Goal: Task Accomplishment & Management: Complete application form

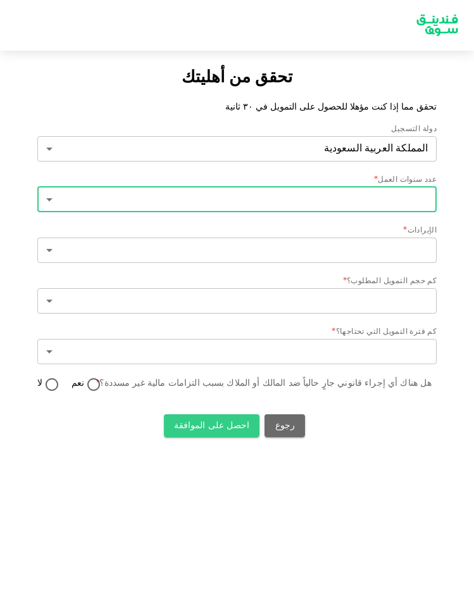
click at [269, 196] on body "تحقق من أهليتك تحقق مما إذا كنت مؤهلا للحصول على التمويل في ٣٠ ثانية دولة التسج…" at bounding box center [237, 299] width 474 height 598
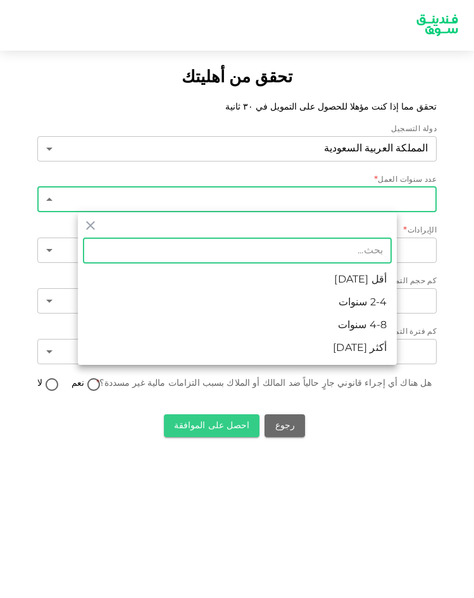
click at [314, 353] on li "أكثر من 8 سنوات" at bounding box center [237, 348] width 319 height 23
type input "4"
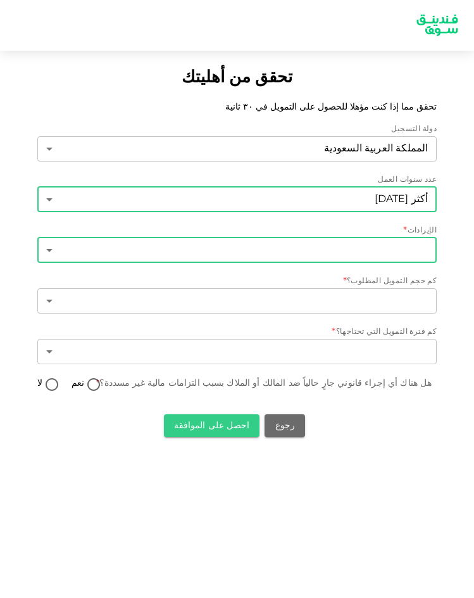
click at [315, 248] on body "تحقق من أهليتك تحقق مما إذا كنت مؤهلا للحصول على التمويل في ٣٠ ثانية دولة التسج…" at bounding box center [237, 299] width 474 height 598
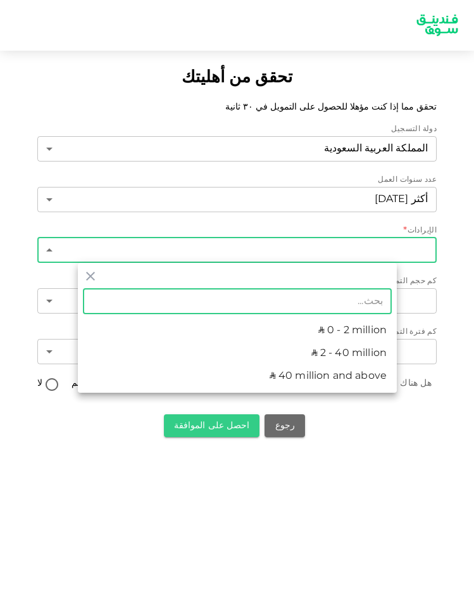
click at [329, 357] on li "ʢ 2 - 40 million" at bounding box center [237, 353] width 319 height 23
type input "2"
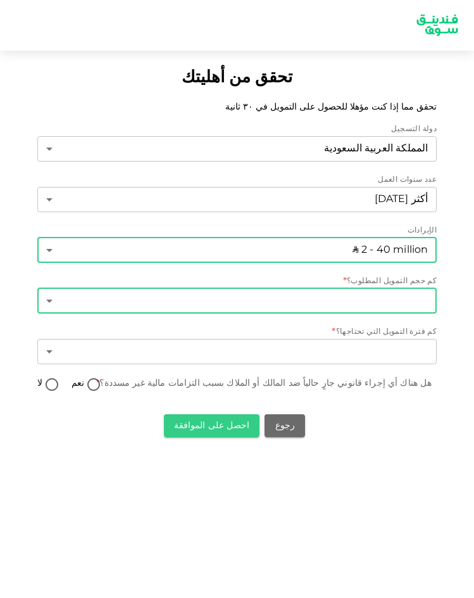
click at [312, 304] on body "تحقق من أهليتك تحقق مما إذا كنت مؤهلا للحصول على التمويل في ٣٠ ثانية دولة التسج…" at bounding box center [237, 299] width 474 height 598
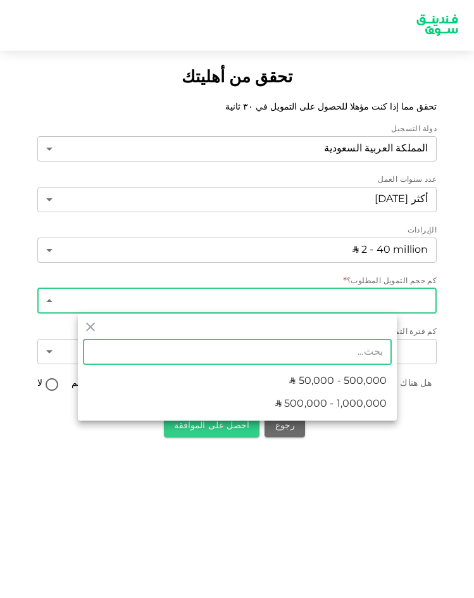
click at [318, 401] on span "ʢ 500,000 - 1,000,000" at bounding box center [330, 403] width 111 height 15
type input "2"
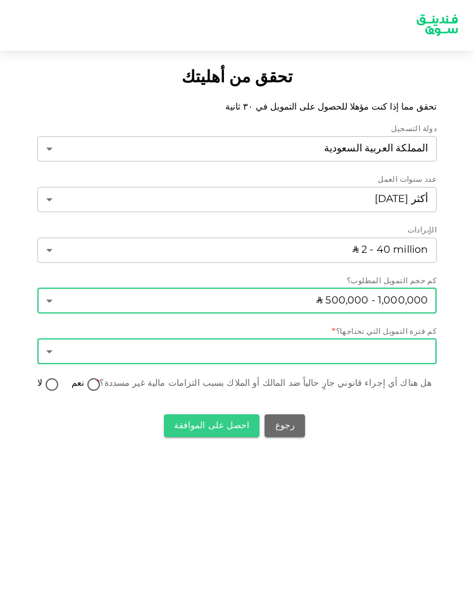
click at [320, 354] on body "تحقق من أهليتك تحقق مما إذا كنت مؤهلا للحصول على التمويل في ٣٠ ثانية دولة التسج…" at bounding box center [237, 299] width 474 height 598
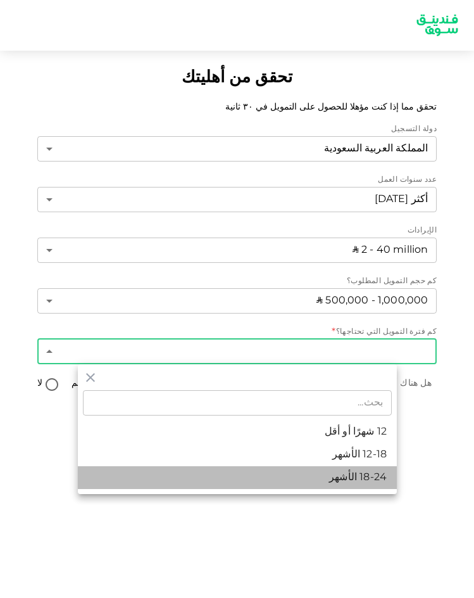
click at [336, 479] on li "18-24 الأشهر" at bounding box center [237, 477] width 319 height 23
type input "3"
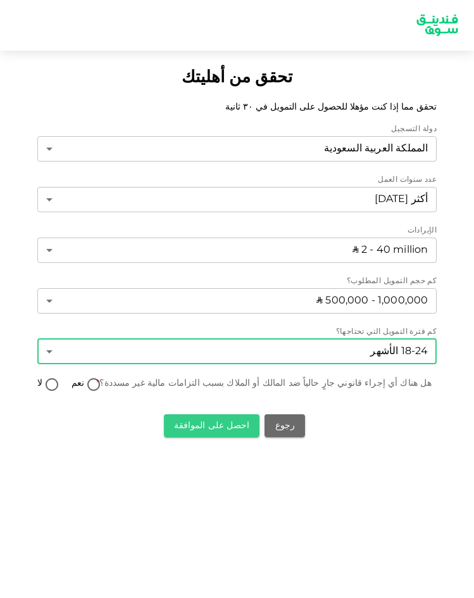
click at [61, 388] on input "لا" at bounding box center [51, 385] width 19 height 17
radio input "true"
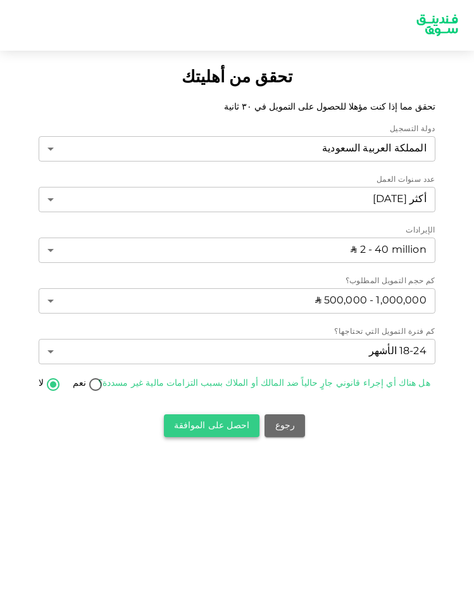
click at [224, 427] on button "احصل على الموافقة" at bounding box center [212, 425] width 96 height 23
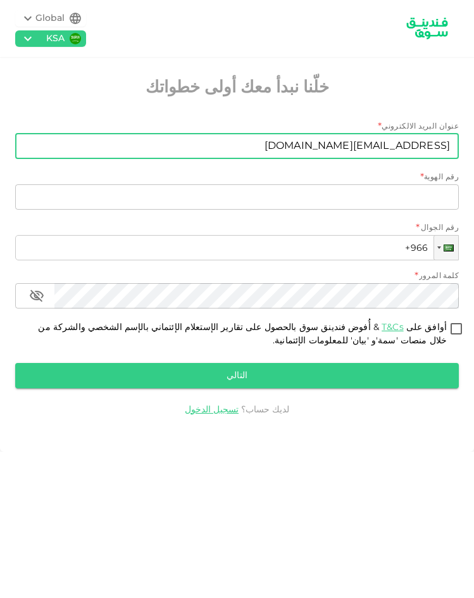
click at [358, 147] on input "[EMAIL_ADDRESS][DOMAIN_NAME]" at bounding box center [244, 146] width 430 height 25
click at [332, 153] on input "[EMAIL_ADDRESS][DOMAIN_NAME]" at bounding box center [244, 146] width 430 height 25
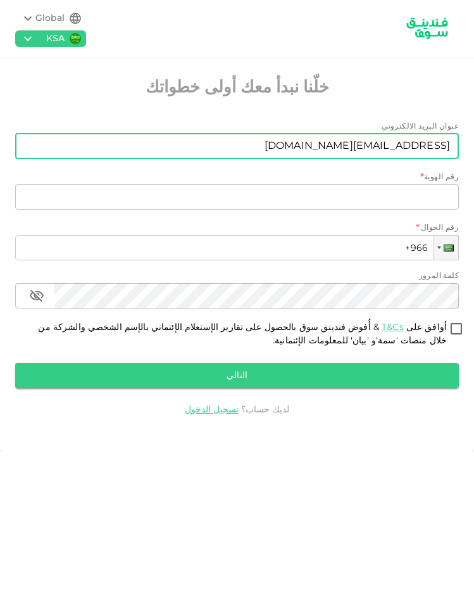
paste input "admin"
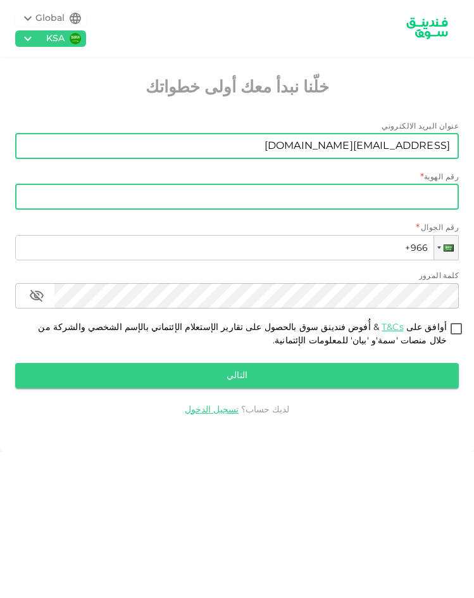
type input "[EMAIL_ADDRESS][DOMAIN_NAME]"
click at [338, 196] on input "رقم الهوية" at bounding box center [237, 196] width 444 height 25
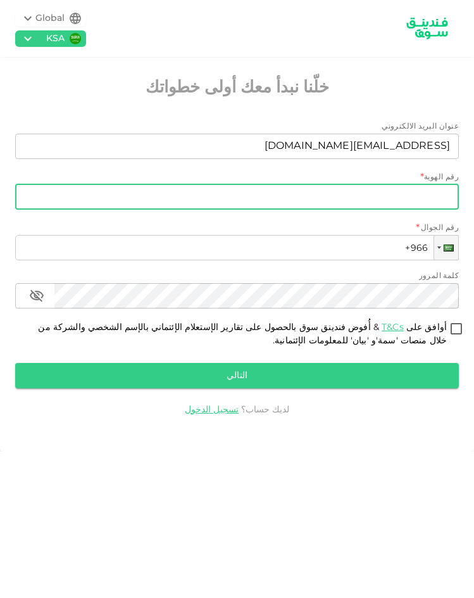
paste input "2499084248"
type input "2499084248"
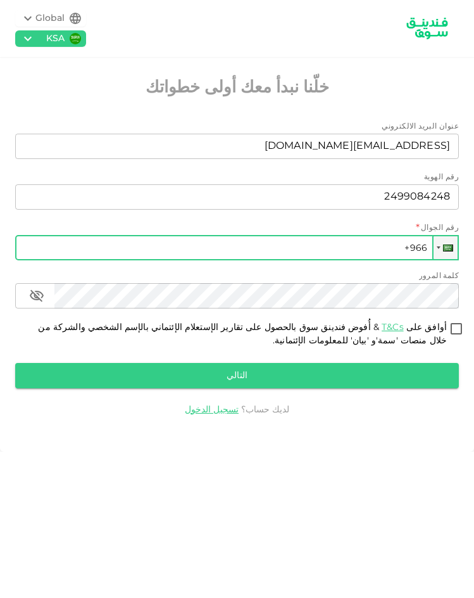
click at [390, 252] on input "+966" at bounding box center [237, 247] width 444 height 25
paste input "055 573 445 3"
drag, startPoint x: 375, startPoint y: 246, endPoint x: 367, endPoint y: 247, distance: 7.7
click at [367, 247] on input "[PHONE_NUMBER]" at bounding box center [237, 247] width 444 height 25
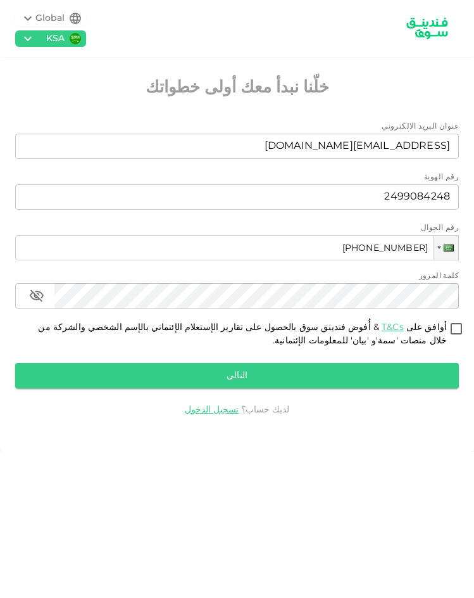
type input "[PHONE_NUMBER]"
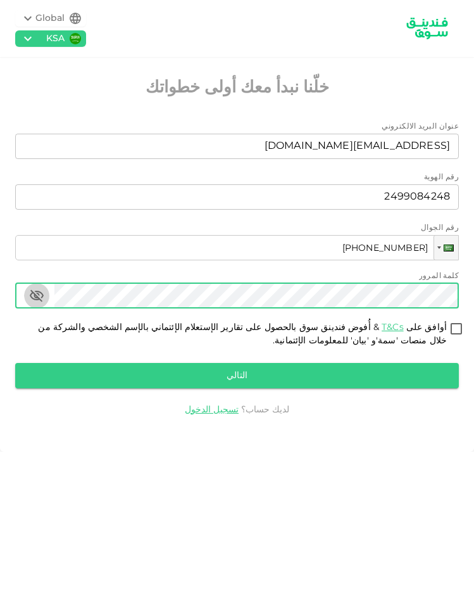
click at [42, 296] on icon "button" at bounding box center [37, 295] width 14 height 12
click at [460, 328] on input "أوافق على T&Cs & أُفوض فندينق سوق بالحصول على تقارير الإستعلام الإئتماني بالإسم…" at bounding box center [456, 329] width 19 height 17
checkbox input "true"
click at [382, 379] on button "التالي" at bounding box center [237, 375] width 444 height 25
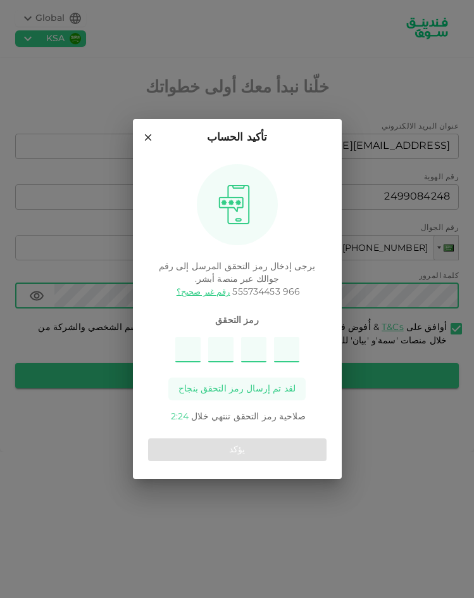
type input "7"
type input "9"
type input "6"
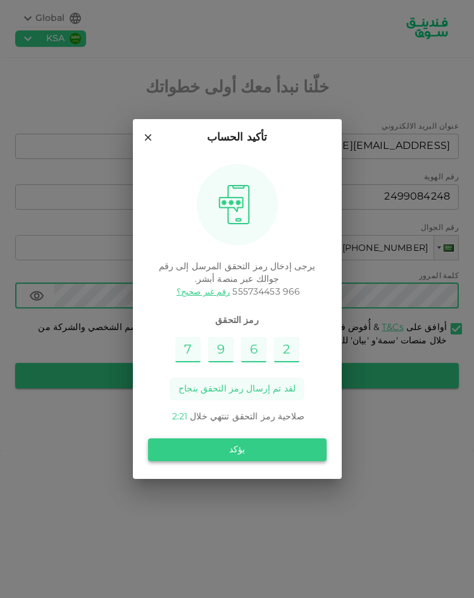
type input "2"
click at [239, 445] on button "يؤكد" at bounding box center [237, 449] width 179 height 23
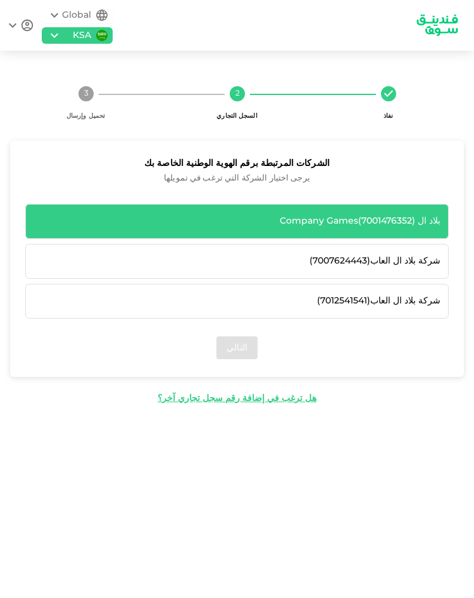
click at [329, 229] on div "بلاد ال Company Games ( 7001476352 )" at bounding box center [237, 221] width 424 height 35
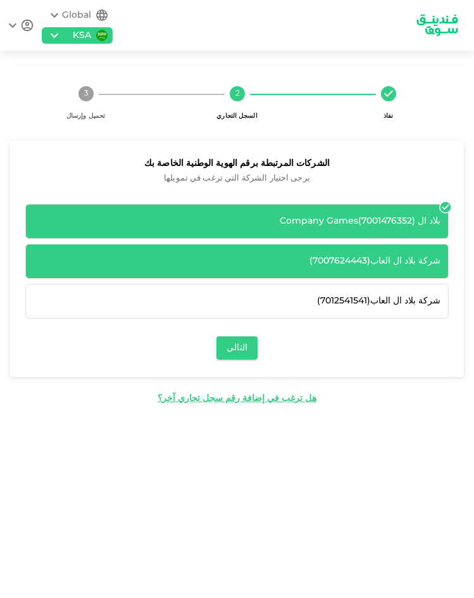
click at [329, 253] on div "شركة بلاد ال العاب ( 7007624443 )" at bounding box center [237, 261] width 424 height 35
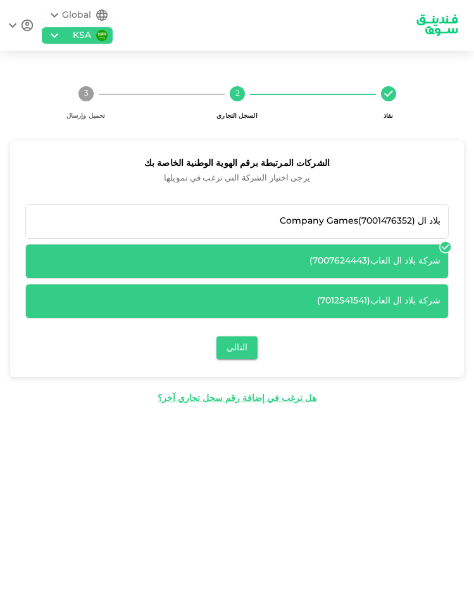
click at [330, 296] on div "شركة بلاد ال العاب ( 7012541541 )" at bounding box center [237, 300] width 407 height 13
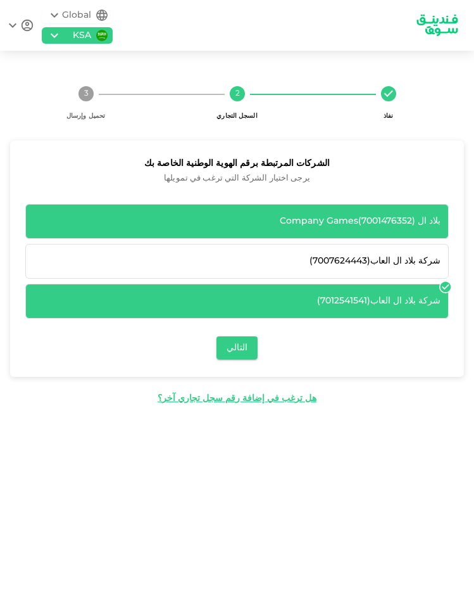
click at [343, 220] on div "بلاد ال Company Games ( 7001476352 )" at bounding box center [237, 221] width 407 height 13
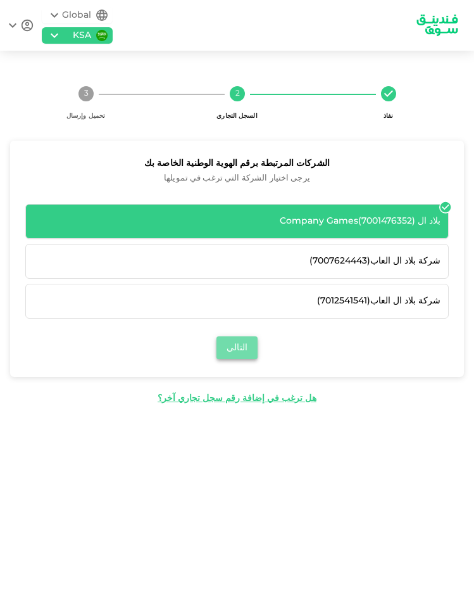
click at [239, 354] on button "التالي" at bounding box center [237, 347] width 41 height 23
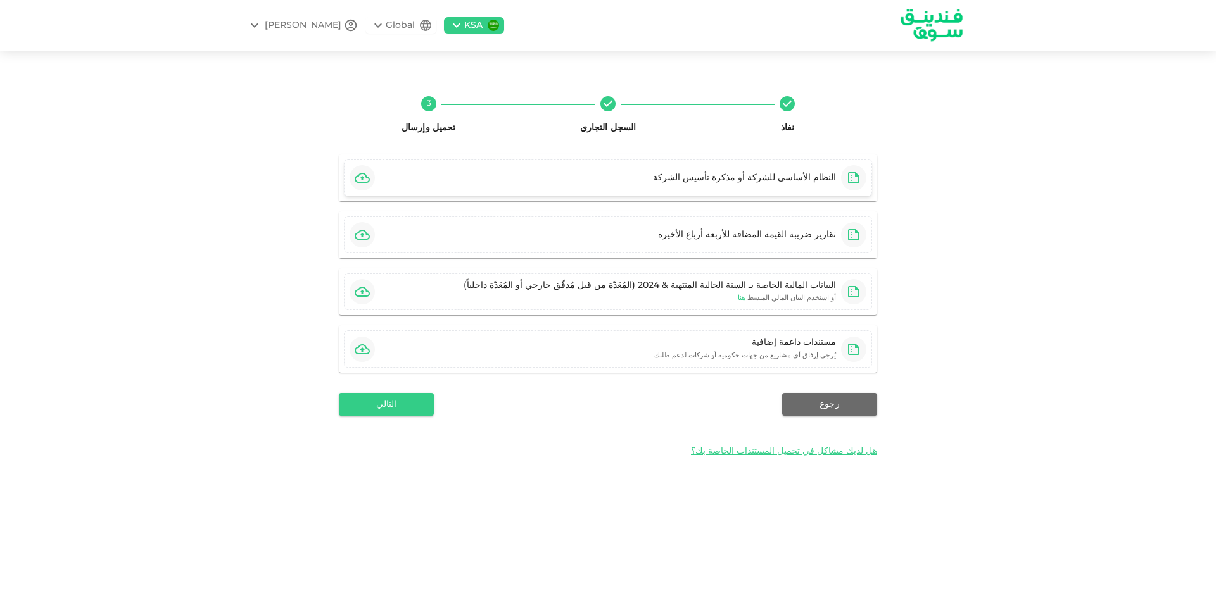
click at [362, 179] on icon "button" at bounding box center [362, 178] width 15 height 10
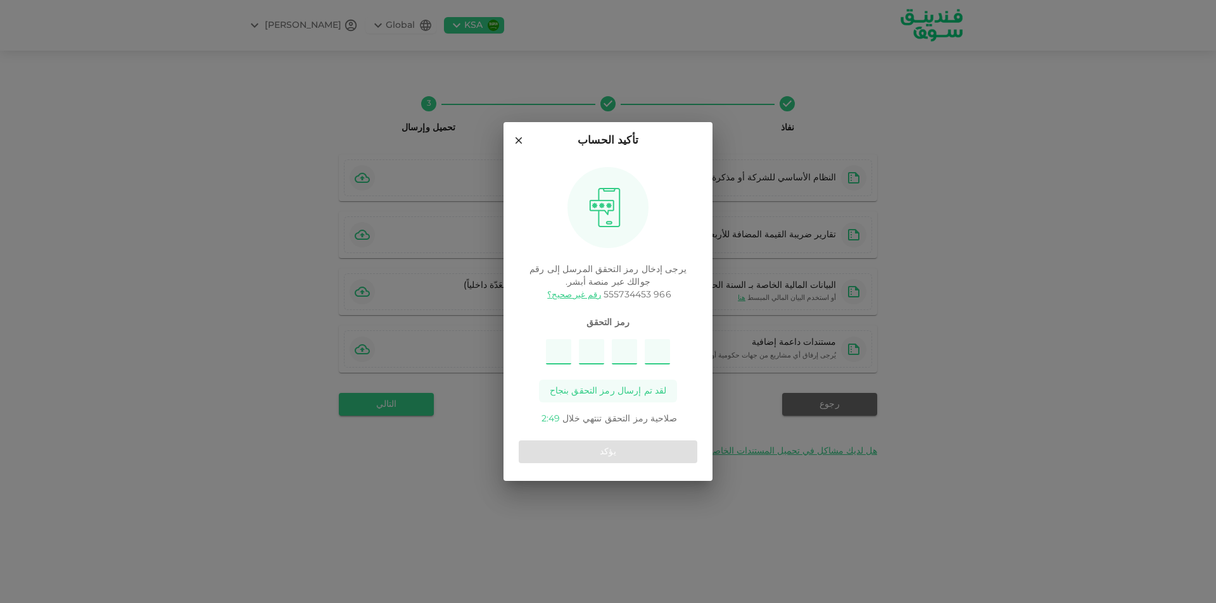
type input "2"
type input "8"
type input "7"
type input "3"
click at [474, 456] on button "يؤكد" at bounding box center [608, 452] width 179 height 23
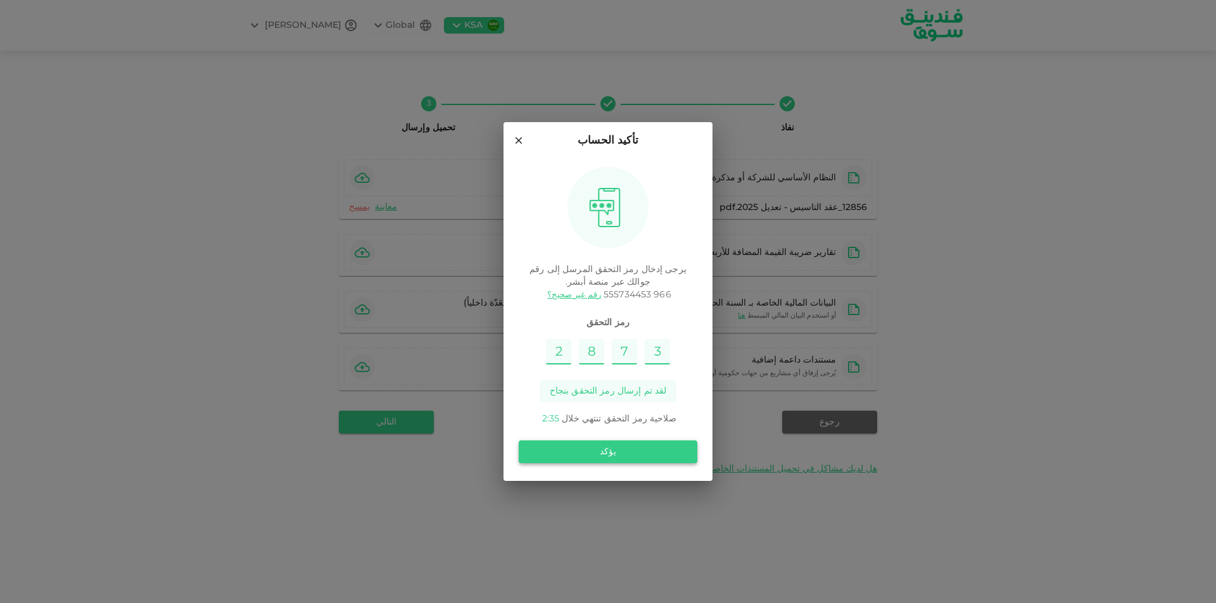
click at [474, 455] on button "يؤكد" at bounding box center [608, 452] width 179 height 23
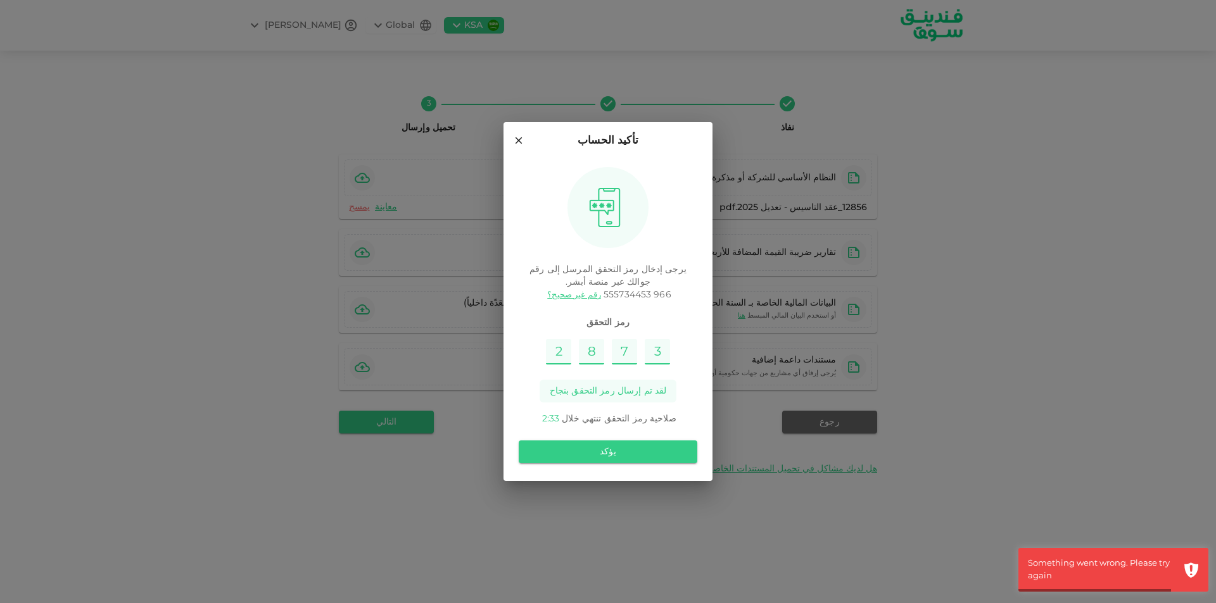
click at [474, 144] on icon at bounding box center [518, 140] width 11 height 11
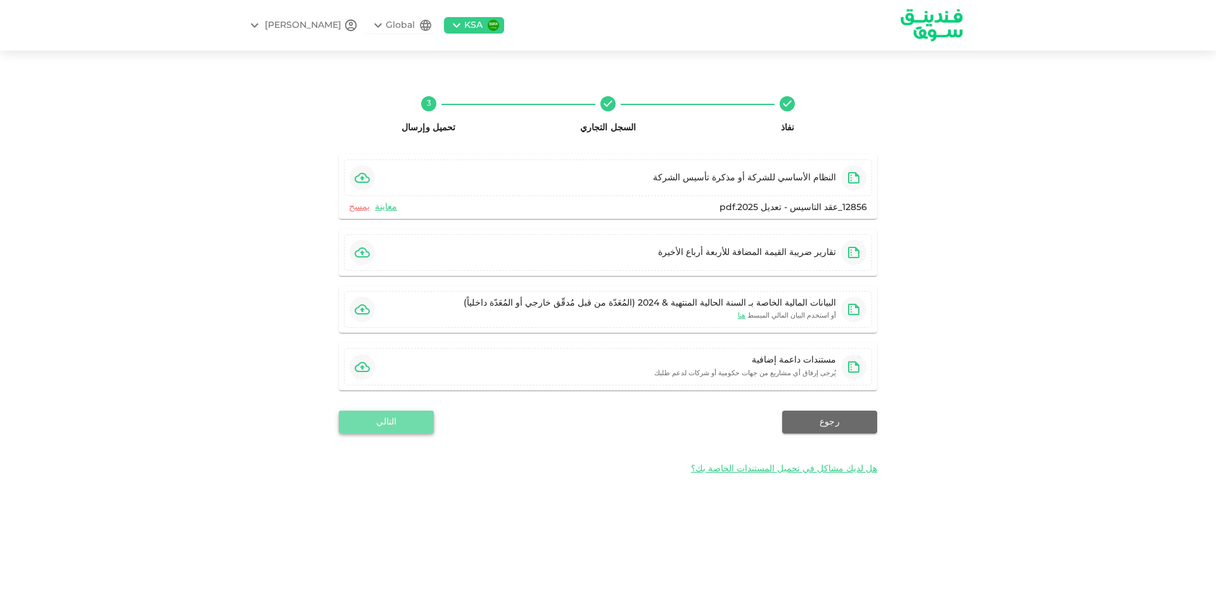
click at [388, 422] on button "التالي" at bounding box center [386, 422] width 95 height 23
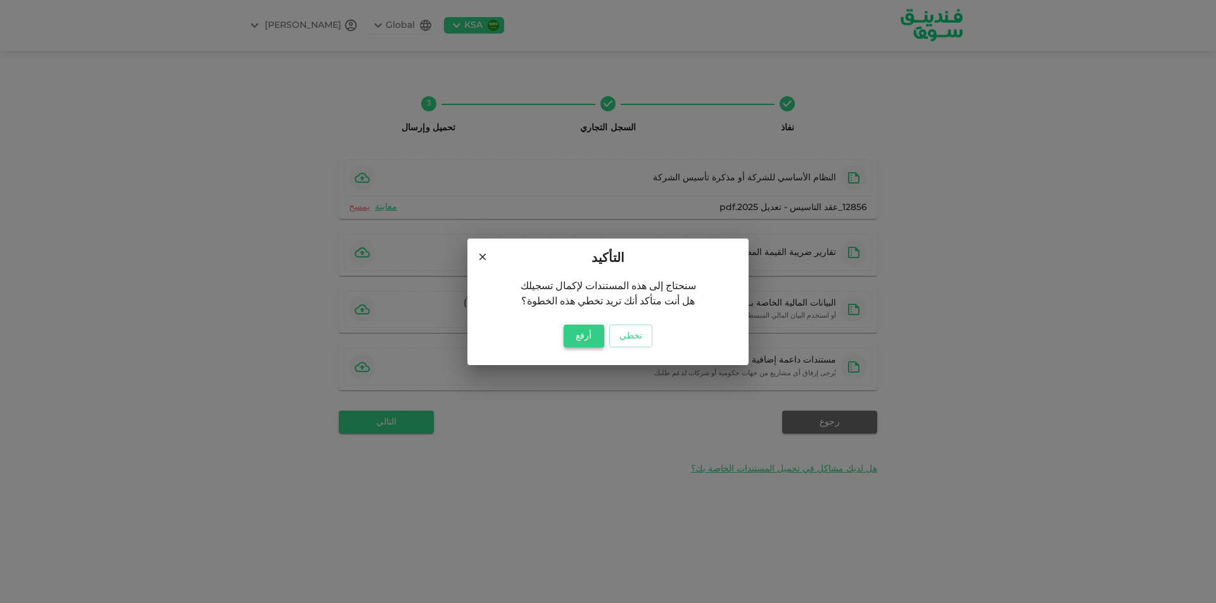
click at [474, 339] on button "أرفع" at bounding box center [584, 336] width 41 height 23
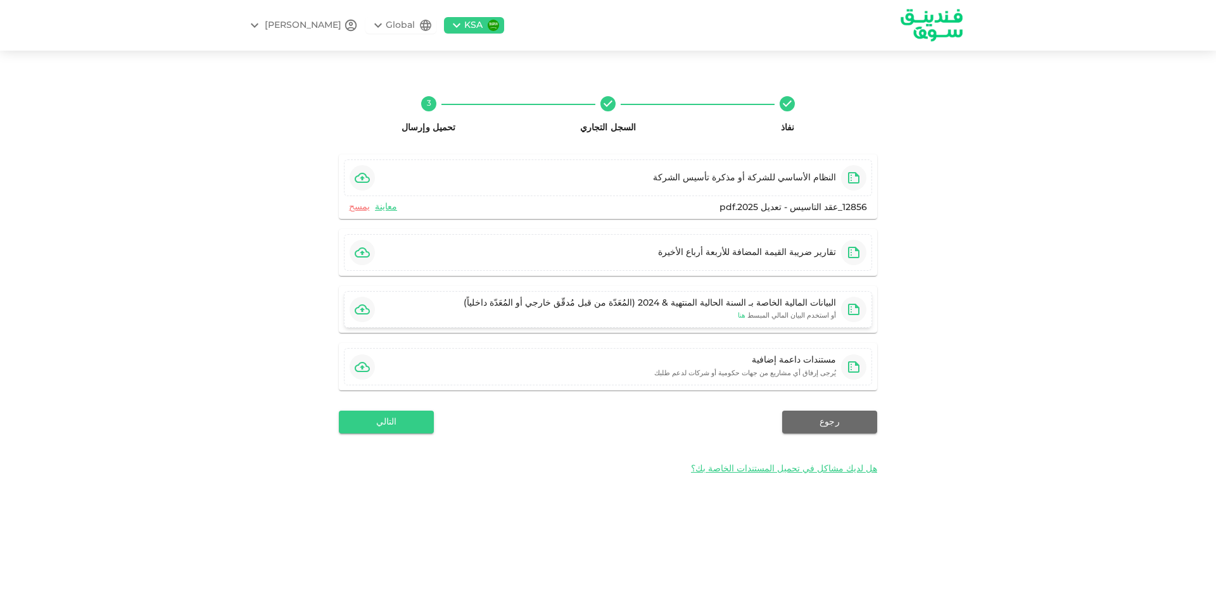
click at [474, 317] on span "هنا" at bounding box center [742, 316] width 8 height 6
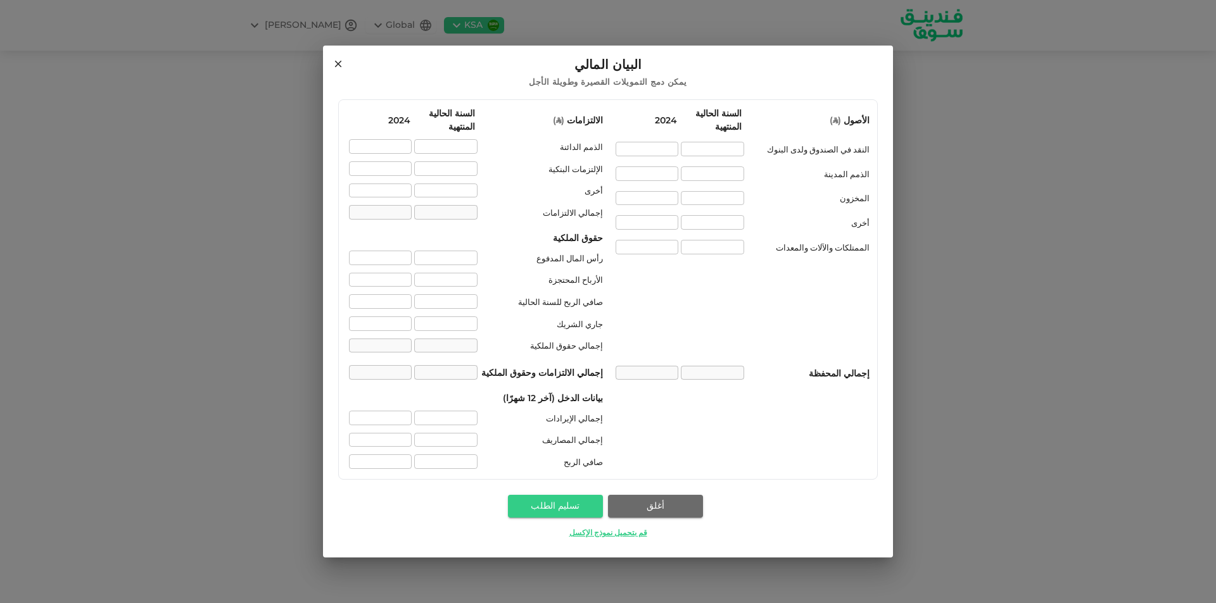
click at [338, 70] on icon at bounding box center [337, 63] width 11 height 11
